Goal: Navigation & Orientation: Find specific page/section

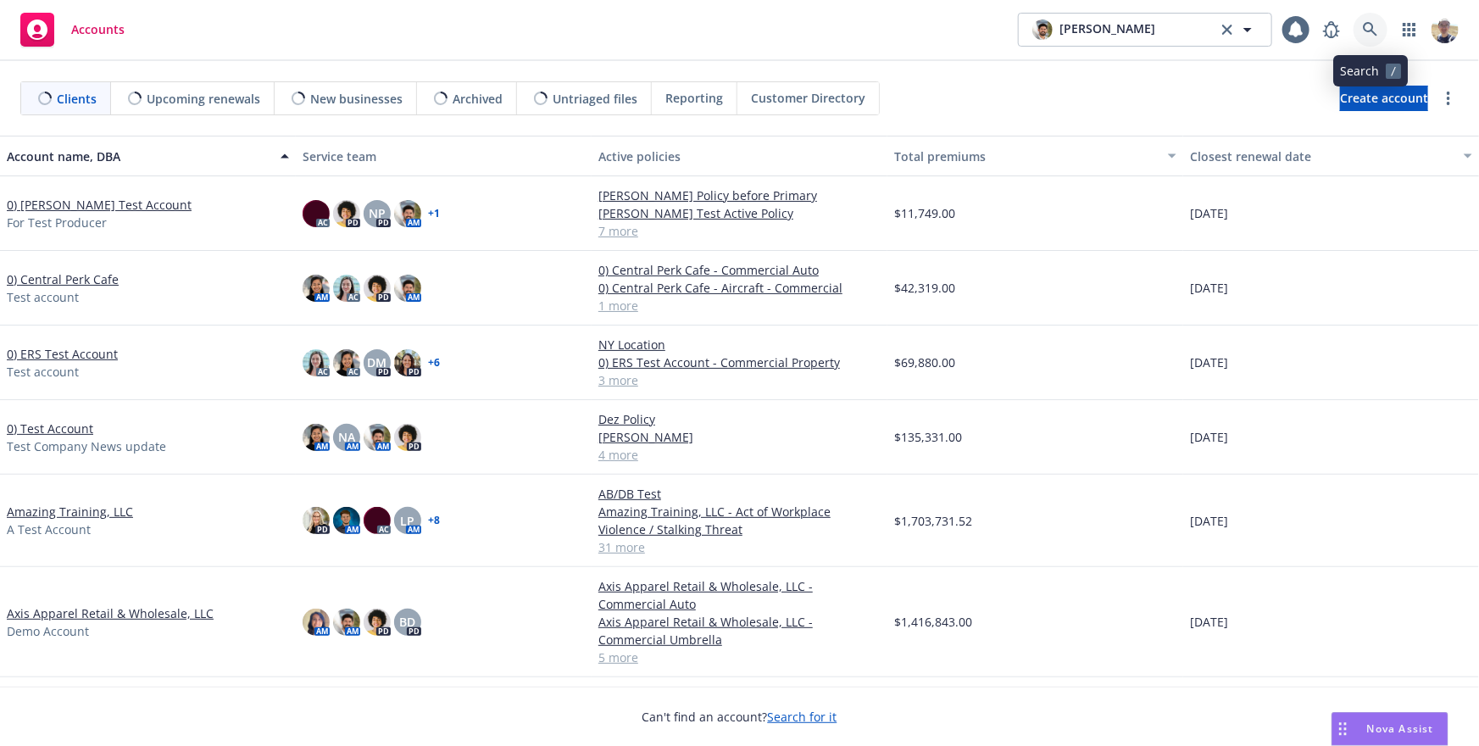
click at [1366, 41] on link at bounding box center [1370, 30] width 34 height 34
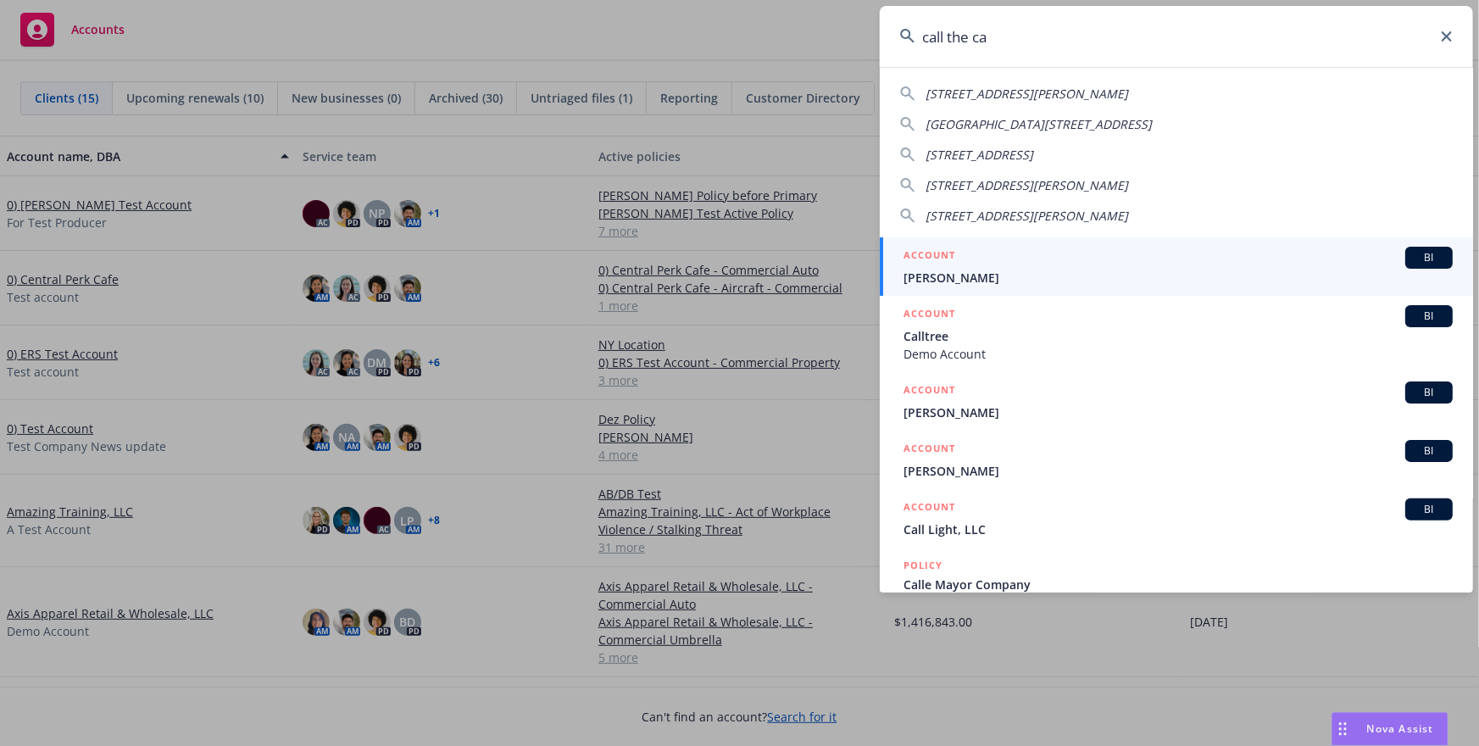
type input "call the car"
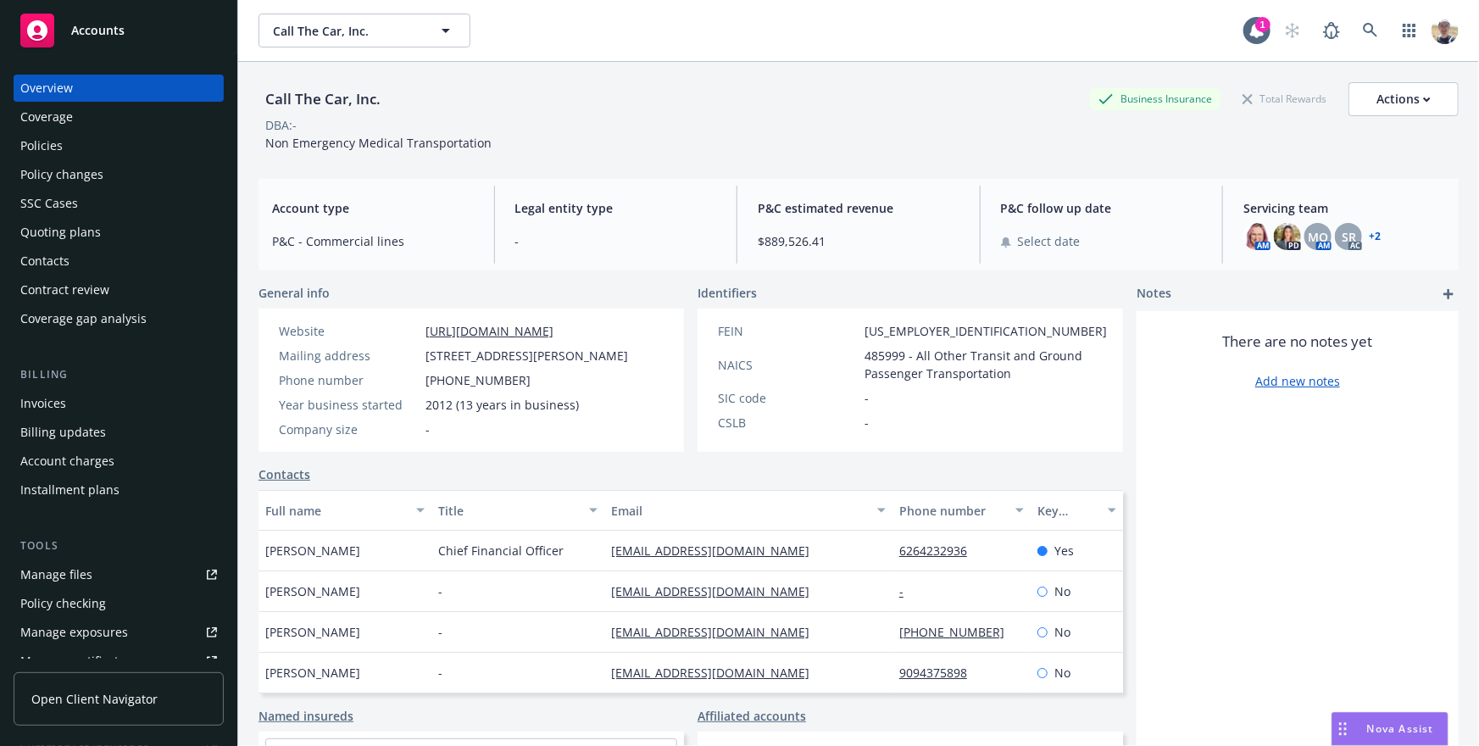
click at [121, 702] on span "Open Client Navigator" at bounding box center [94, 699] width 126 height 18
